Goal: Information Seeking & Learning: Learn about a topic

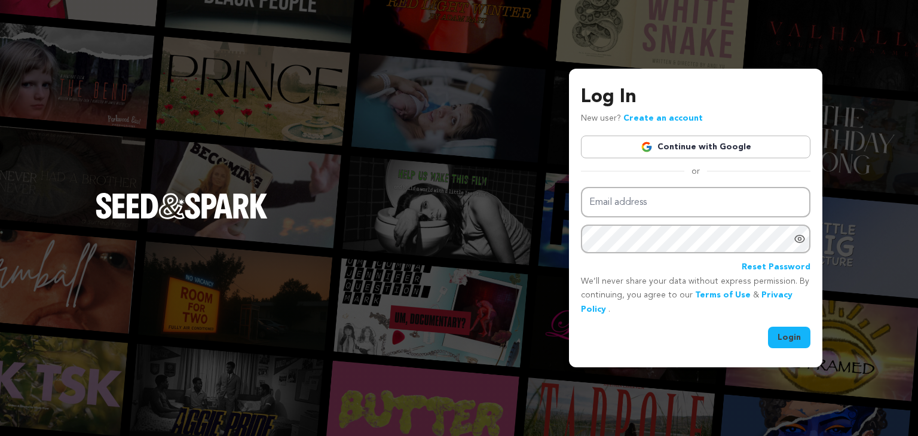
type input "[EMAIL_ADDRESS][DOMAIN_NAME]"
click at [782, 336] on button "Login" at bounding box center [789, 338] width 42 height 22
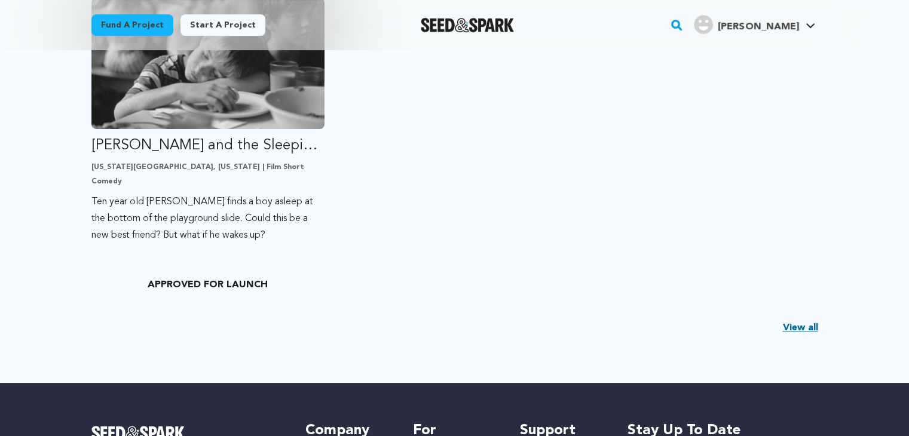
scroll to position [357, 0]
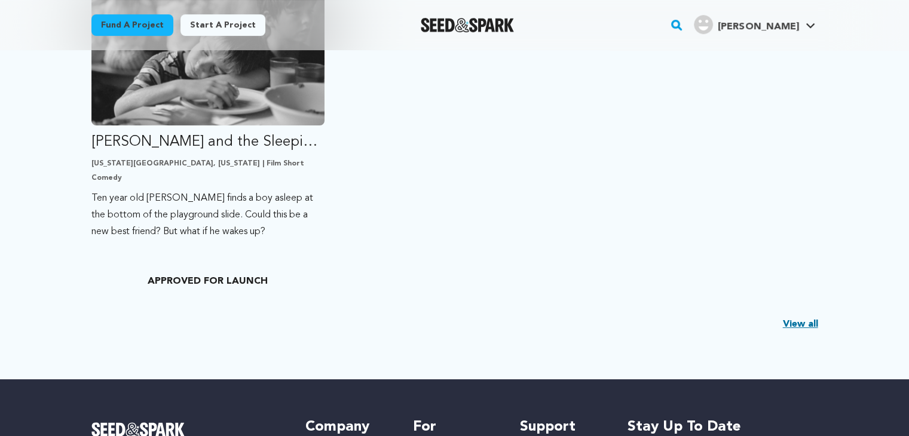
click at [796, 317] on link "View all" at bounding box center [800, 324] width 35 height 14
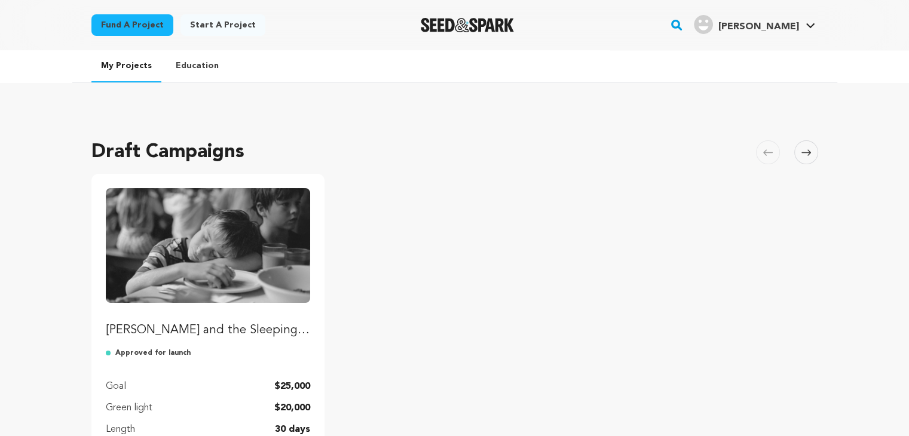
click at [198, 65] on link "Education" at bounding box center [197, 65] width 62 height 31
click at [165, 232] on img "Fund Lance and the Sleeping Boy" at bounding box center [208, 245] width 205 height 115
click at [802, 150] on icon at bounding box center [807, 152] width 10 height 9
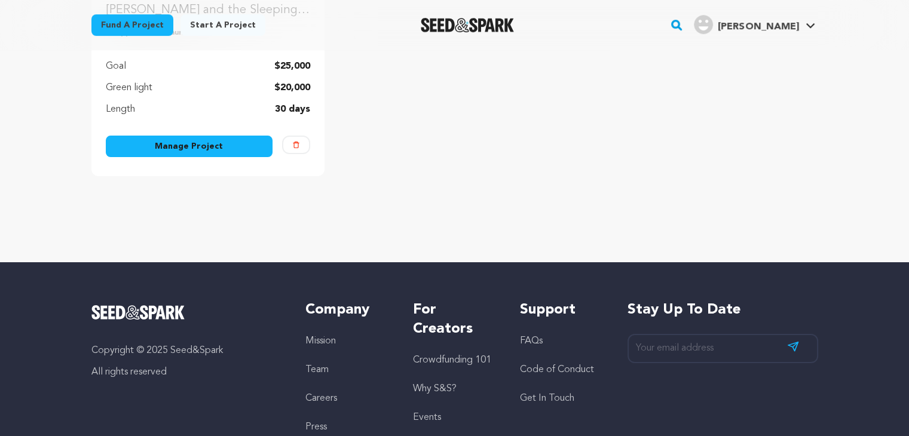
scroll to position [0, 0]
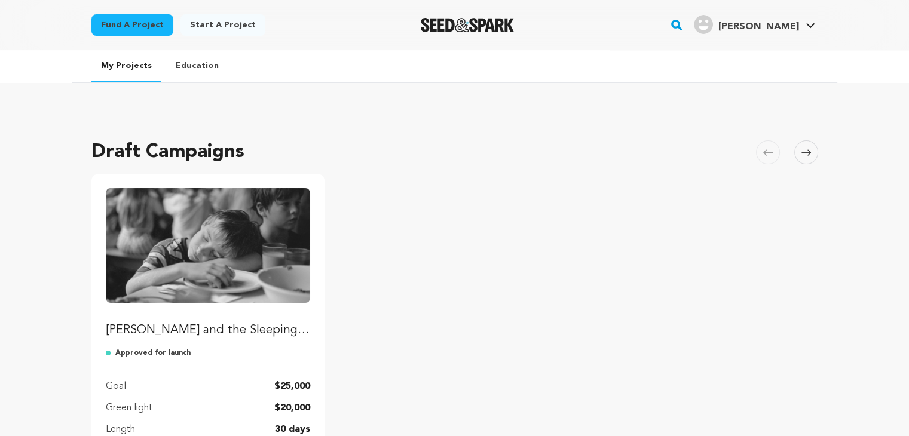
click at [141, 216] on img "Fund Lance and the Sleeping Boy" at bounding box center [208, 245] width 205 height 115
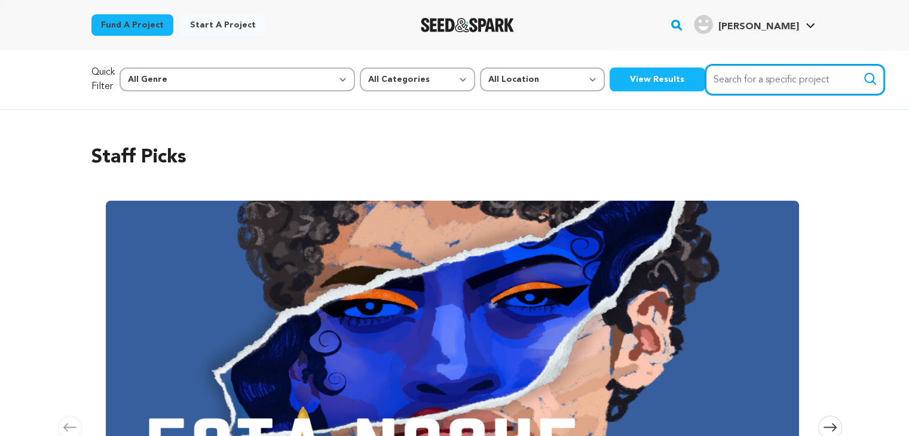
click at [731, 79] on input "Search for a specific project" at bounding box center [794, 80] width 179 height 30
type input "sleeping boy"
click at [863, 72] on button "Search" at bounding box center [870, 79] width 14 height 14
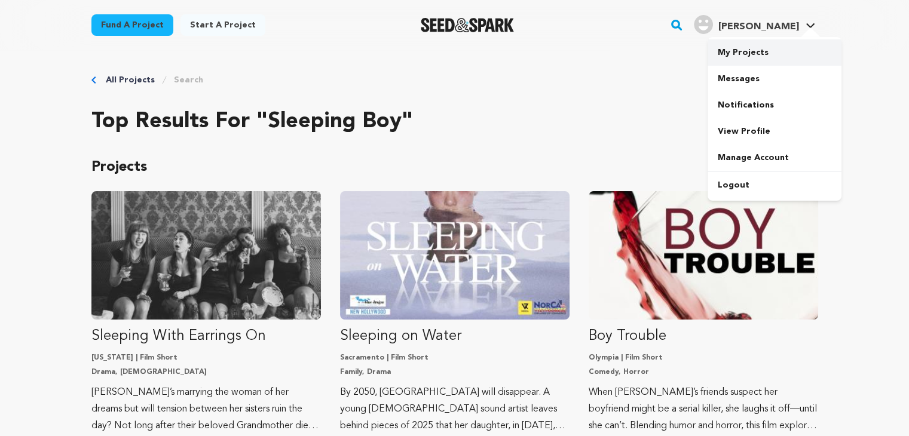
click at [744, 47] on link "My Projects" at bounding box center [775, 52] width 134 height 26
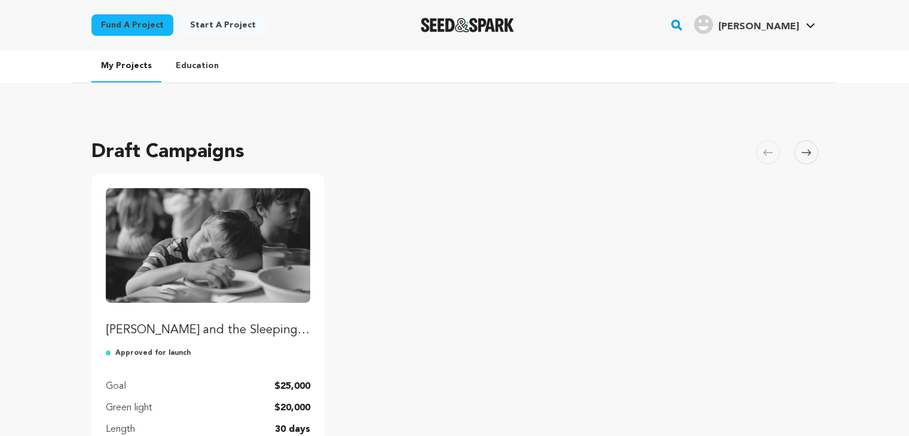
click at [246, 280] on img "Fund Lance and the Sleeping Boy" at bounding box center [208, 245] width 205 height 115
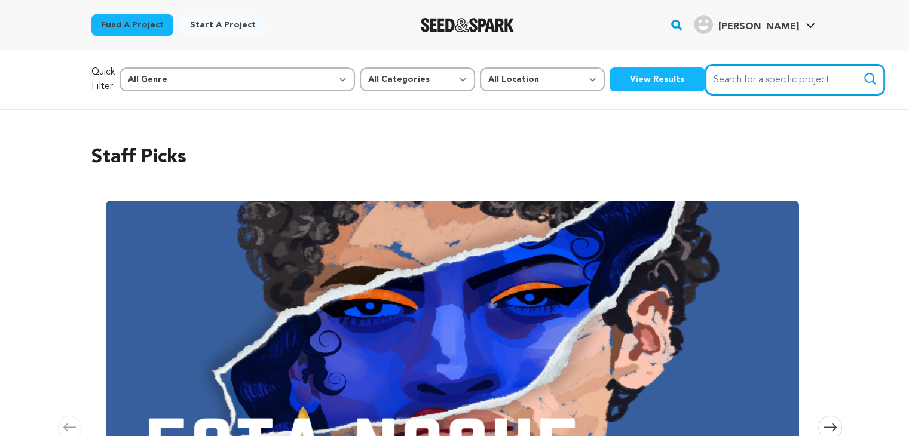
click at [705, 79] on input "Search for a specific project" at bounding box center [794, 80] width 179 height 30
type input "the sleeping boy"
click at [863, 72] on button "Search" at bounding box center [870, 79] width 14 height 14
